Goal: Check status: Check status

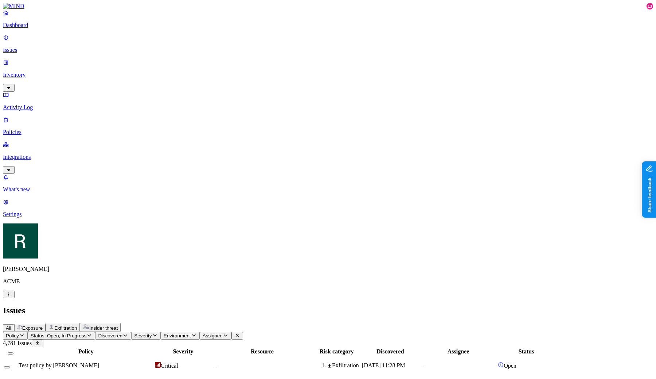
click at [123, 333] on span "Discovered" at bounding box center [110, 335] width 24 height 5
click at [197, 74] on div "Last 7 days" at bounding box center [197, 72] width 0 height 20
click at [159, 332] on button "Discovered: Last 7 days" at bounding box center [127, 336] width 64 height 8
click at [197, 85] on div "Last 30 days" at bounding box center [197, 92] width 0 height 20
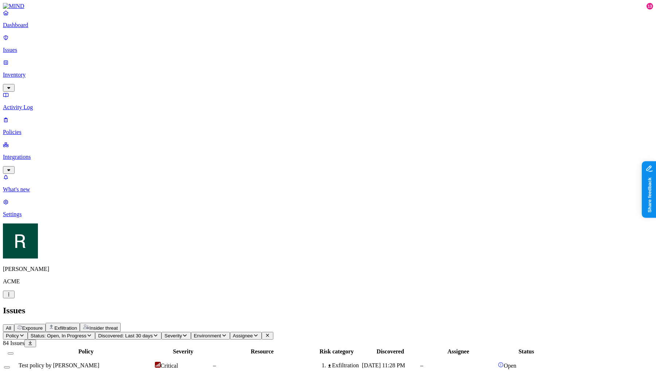
click at [153, 333] on span "Discovered: Last 30 days" at bounding box center [125, 335] width 55 height 5
click at [197, 102] on div "Last 60 days" at bounding box center [197, 112] width 0 height 20
click at [162, 332] on button "Discovered: Last 60 days" at bounding box center [128, 336] width 66 height 8
click at [197, 121] on div "More than 60 days" at bounding box center [197, 134] width 0 height 26
